Goal: Navigation & Orientation: Understand site structure

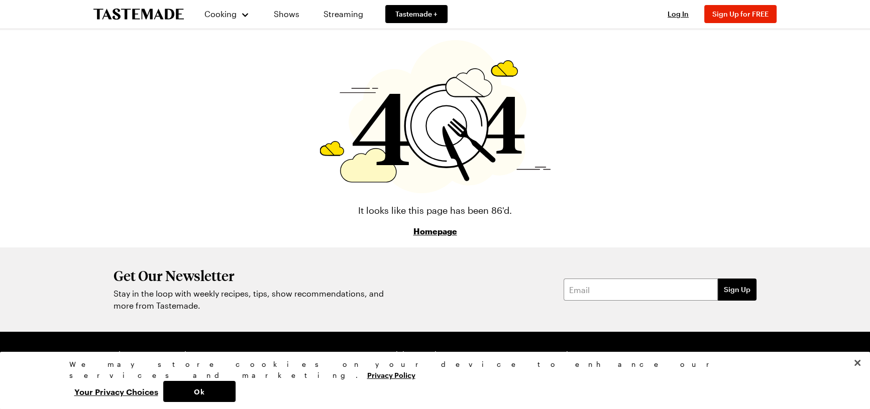
click at [140, 20] on icon "To Tastemade Home Page" at bounding box center [138, 15] width 90 height 12
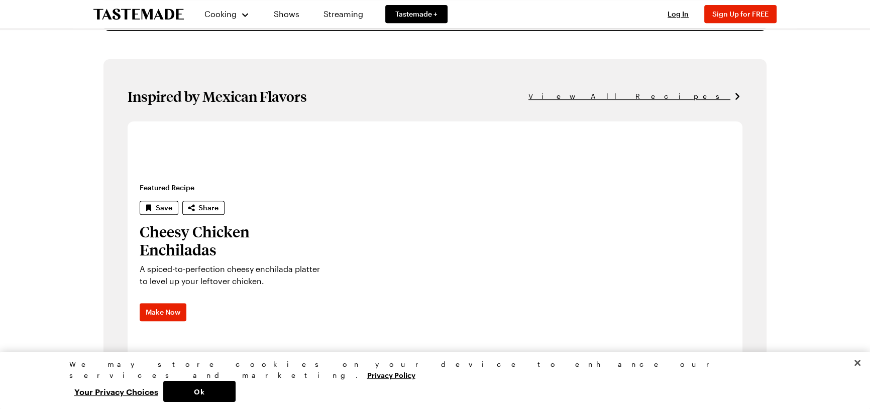
scroll to position [593, 0]
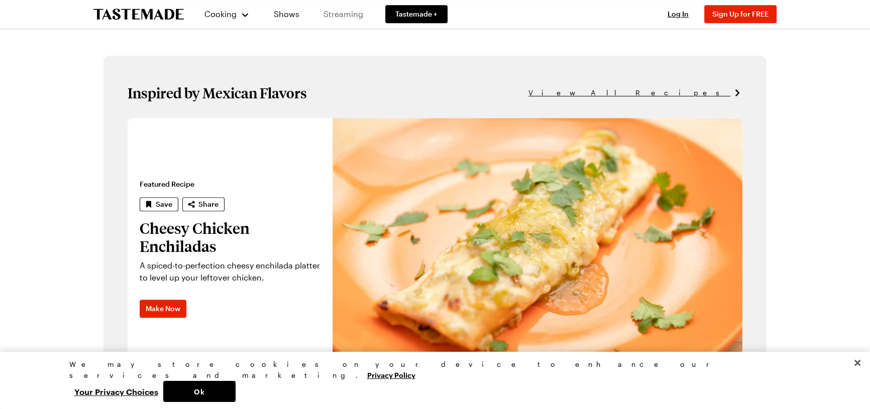
click at [373, 16] on link "Streaming" at bounding box center [344, 14] width 60 height 28
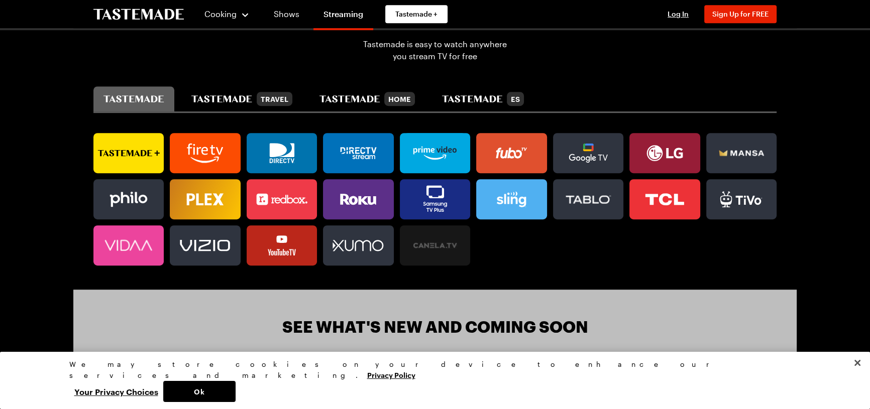
scroll to position [639, 0]
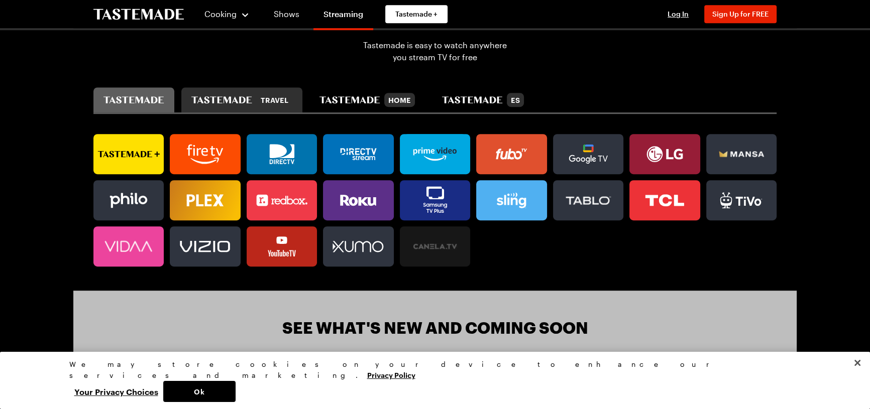
click at [254, 107] on div "Travel" at bounding box center [241, 100] width 100 height 14
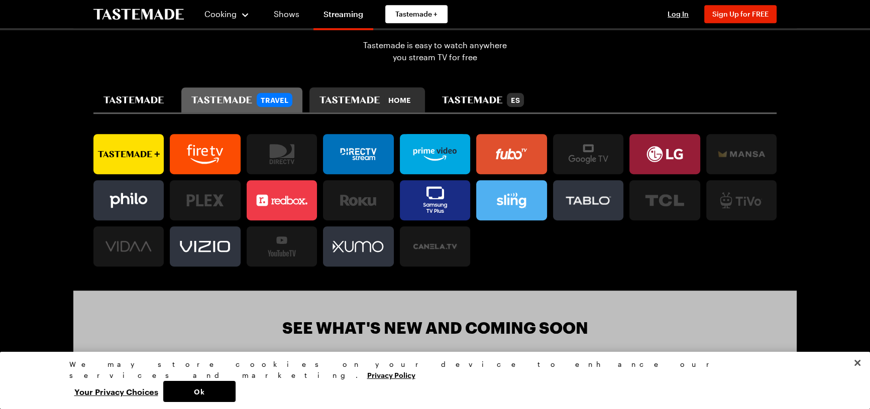
click at [380, 103] on icon "tastemade home" at bounding box center [350, 99] width 61 height 7
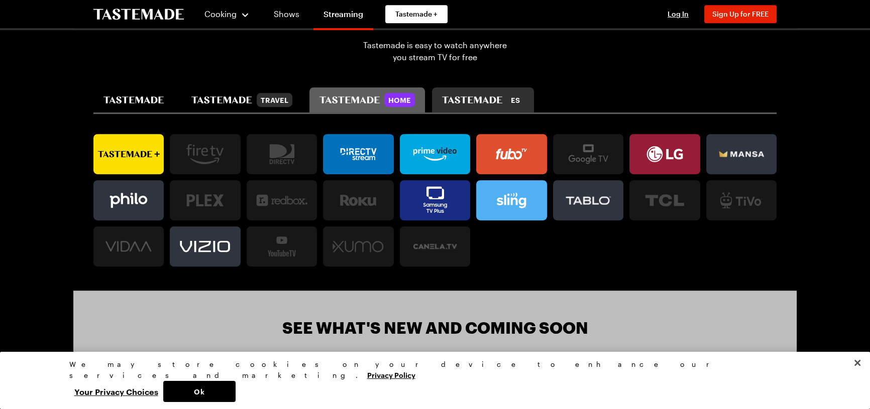
click at [502, 103] on icon "tastemade en español" at bounding box center [472, 99] width 60 height 7
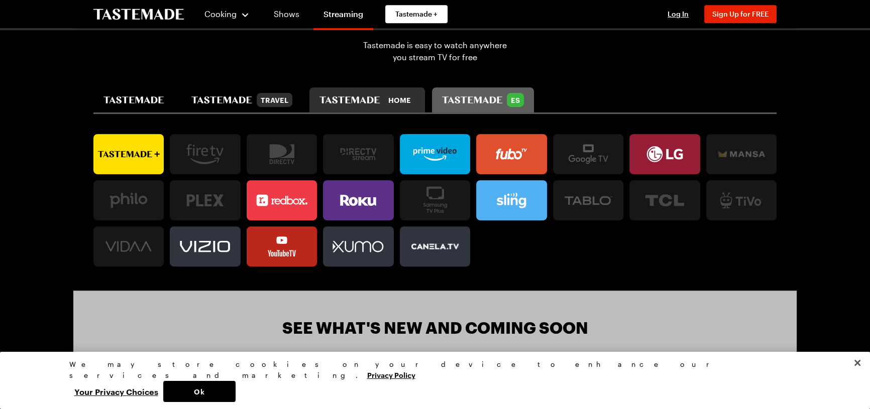
click at [415, 107] on div "Home" at bounding box center [399, 100] width 31 height 14
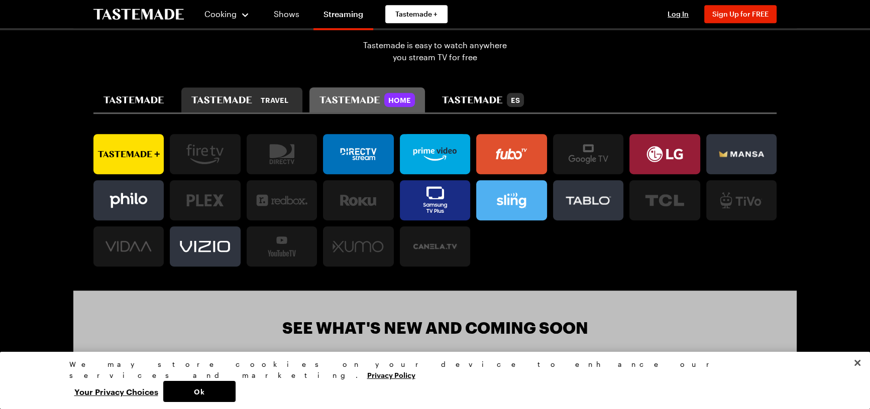
click at [252, 103] on icon "tastemade travel" at bounding box center [221, 99] width 61 height 7
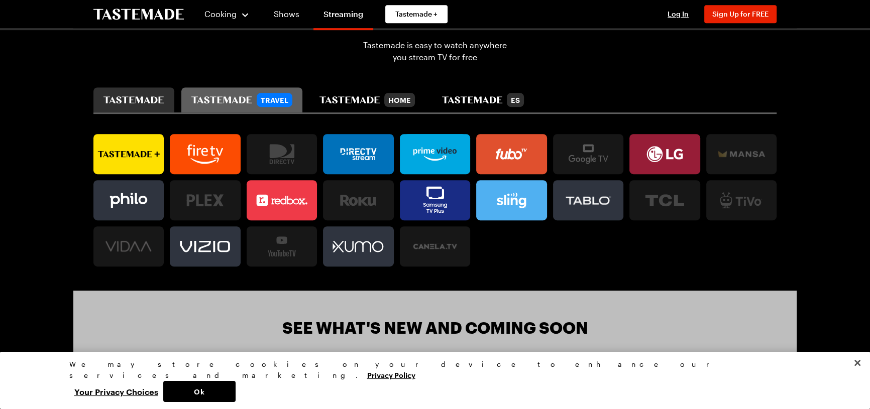
click at [164, 103] on icon "tastemade" at bounding box center [133, 99] width 60 height 7
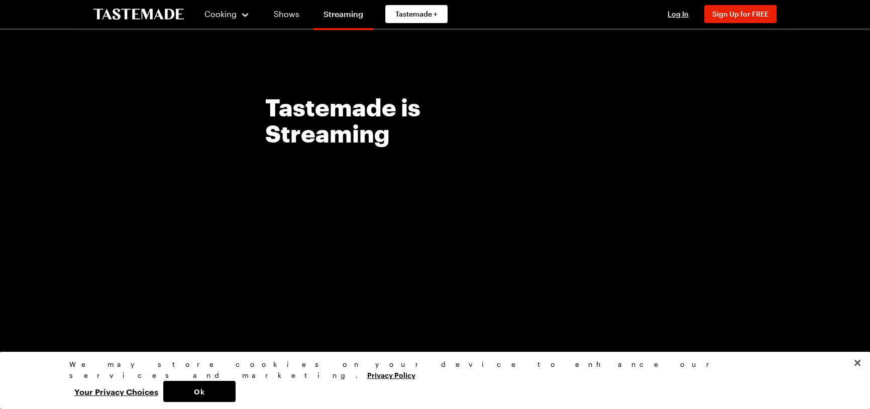
scroll to position [0, 0]
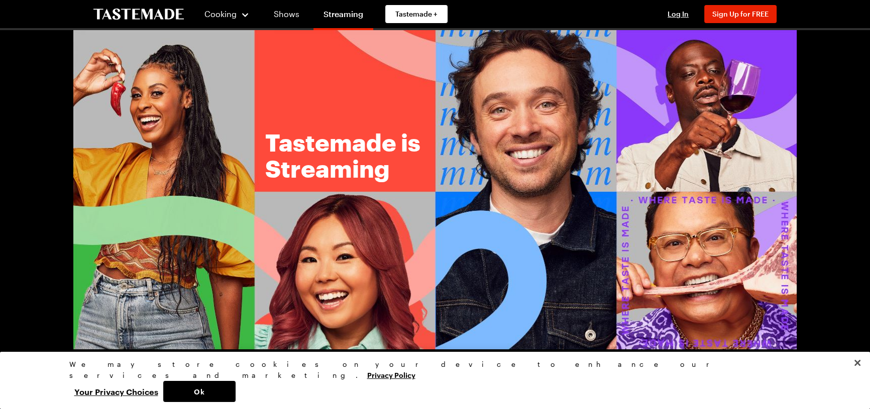
click at [135, 16] on icon "To Tastemade Home Page" at bounding box center [138, 15] width 90 height 12
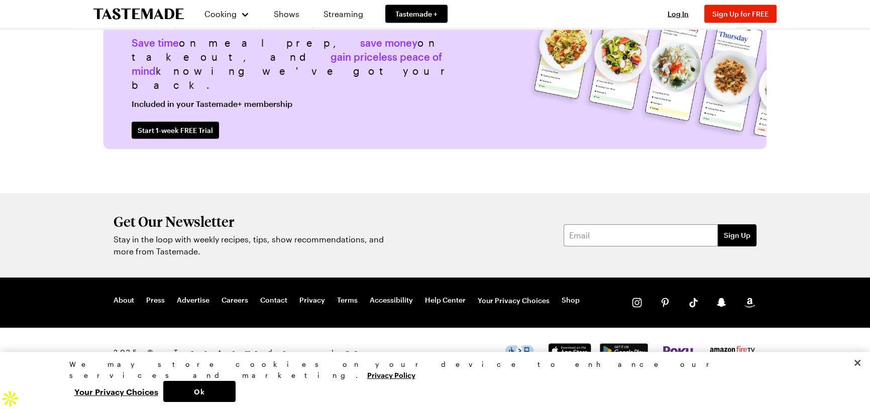
scroll to position [2789, 0]
click at [129, 296] on link "About" at bounding box center [124, 301] width 21 height 10
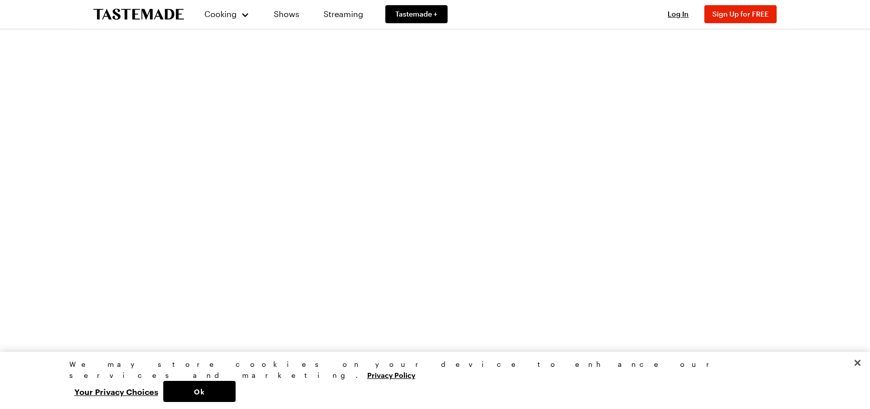
scroll to position [731, 0]
